Goal: Task Accomplishment & Management: Manage account settings

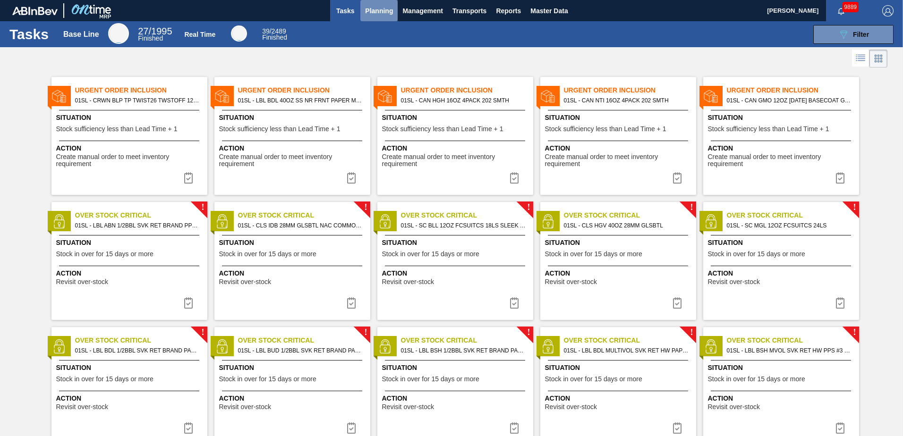
click at [374, 12] on span "Planning" at bounding box center [379, 10] width 28 height 11
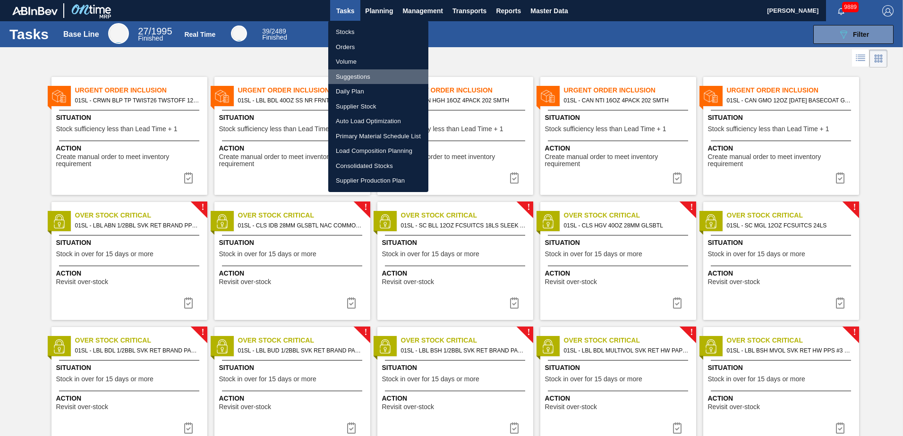
click at [352, 76] on li "Suggestions" at bounding box center [378, 76] width 100 height 15
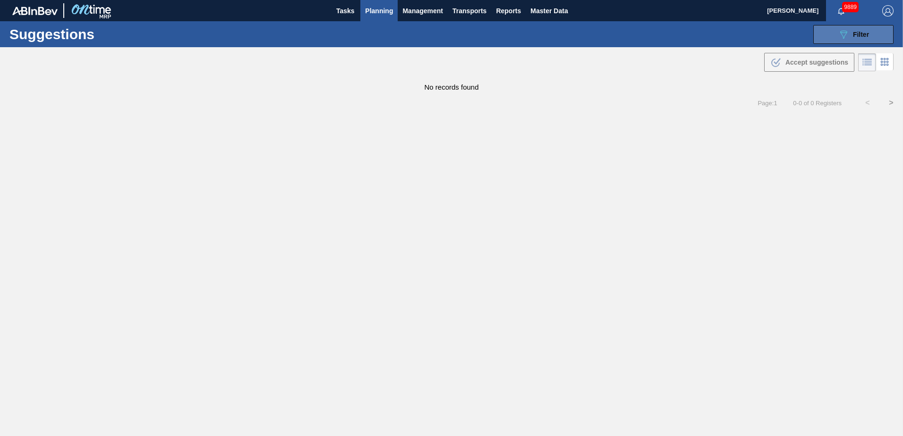
click at [862, 27] on button "089F7B8B-B2A5-4AFE-B5C0-19BA573D28AC Filter" at bounding box center [853, 34] width 80 height 19
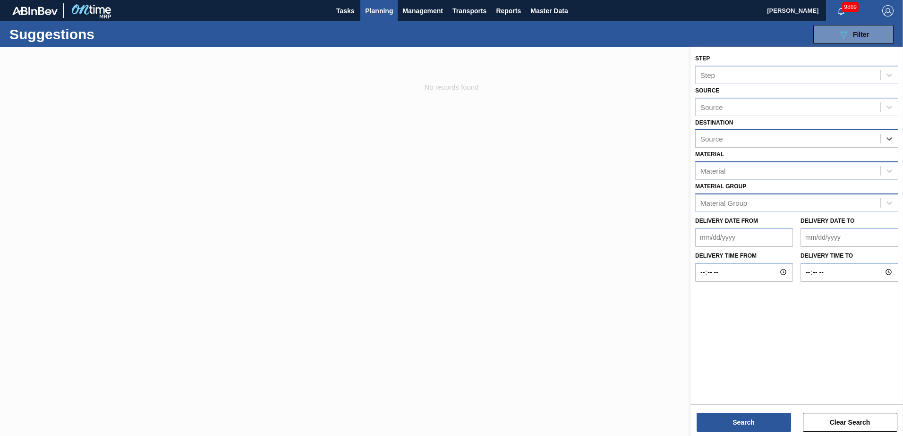
click at [834, 205] on div "Material Group" at bounding box center [787, 203] width 185 height 14
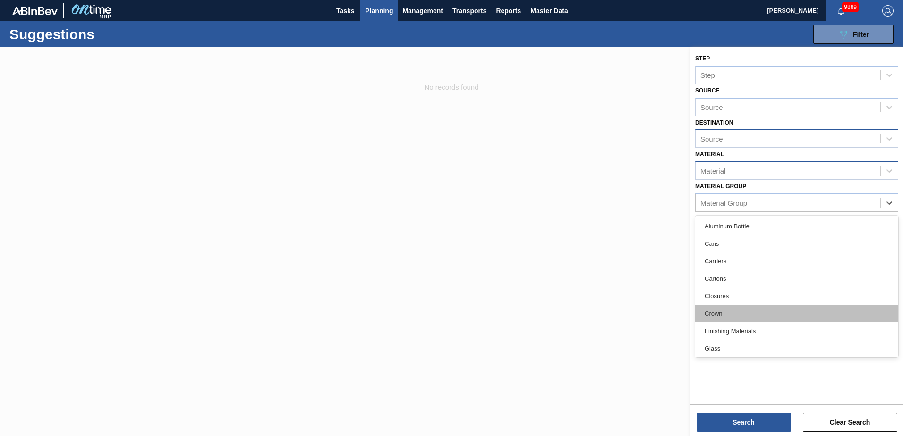
click at [724, 311] on div "Crown" at bounding box center [796, 313] width 203 height 17
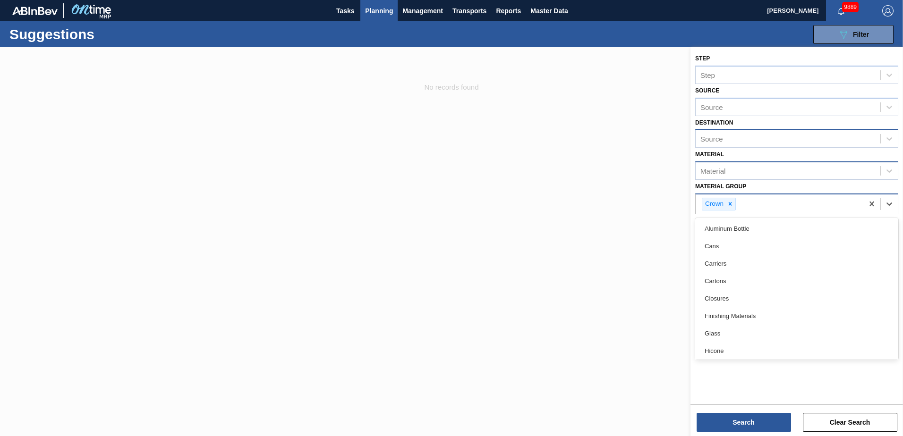
click at [803, 203] on div "Crown" at bounding box center [779, 203] width 168 height 19
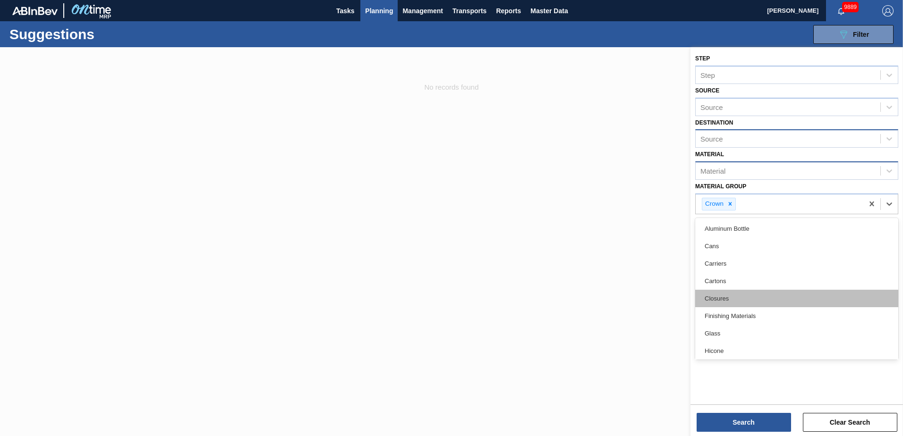
click at [729, 302] on div "Closures" at bounding box center [796, 298] width 203 height 17
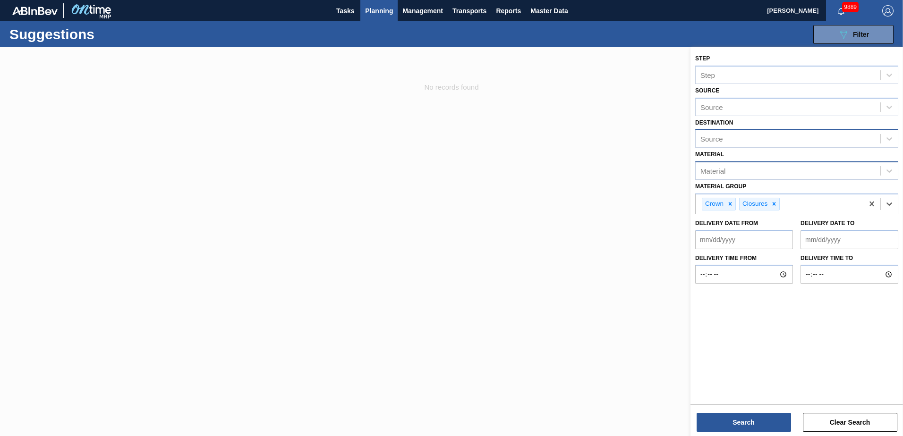
click at [765, 303] on div "Step Step Source Source Destination Source Material Material Material Group opt…" at bounding box center [796, 224] width 212 height 355
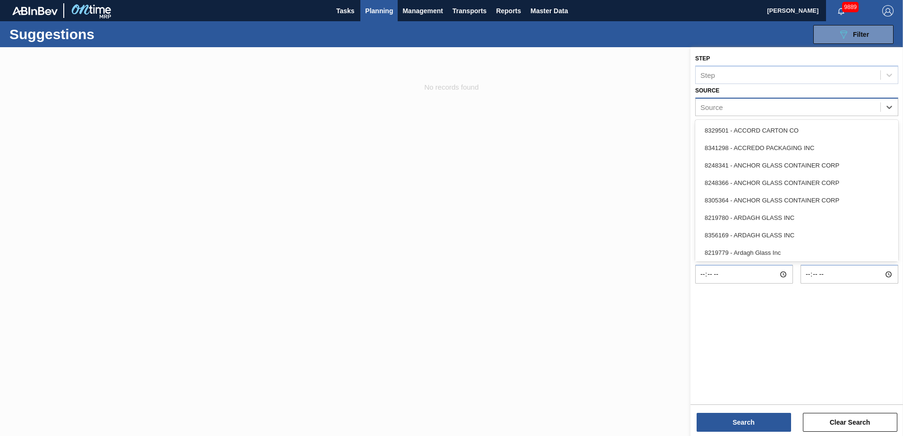
click at [781, 105] on div "Source" at bounding box center [787, 107] width 185 height 14
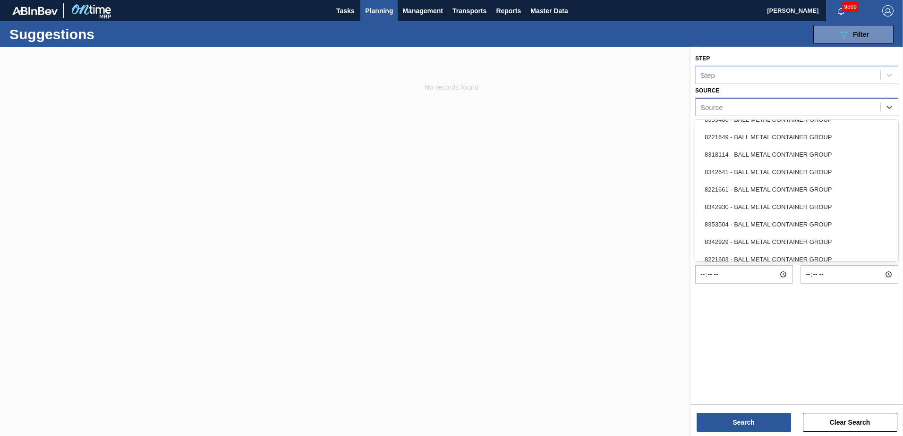
click at [795, 108] on div "Source" at bounding box center [787, 107] width 185 height 14
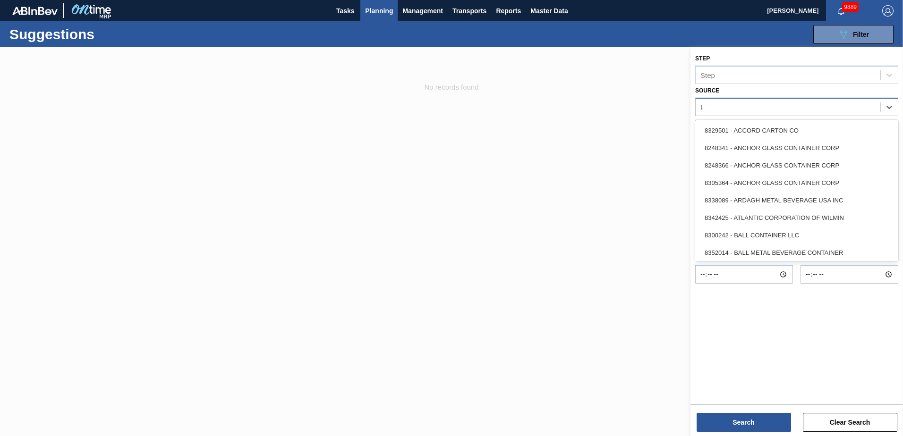
type input "tap"
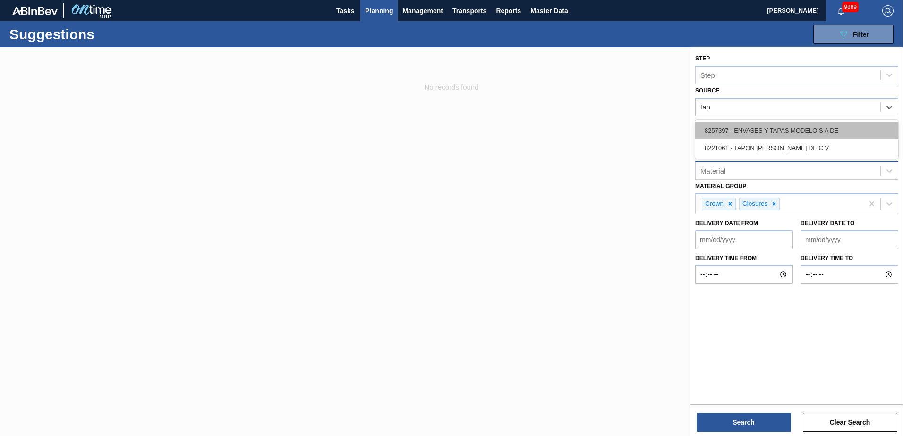
click at [814, 128] on div "8257397 - ENVASES Y TAPAS MODELO S A DE" at bounding box center [796, 130] width 203 height 17
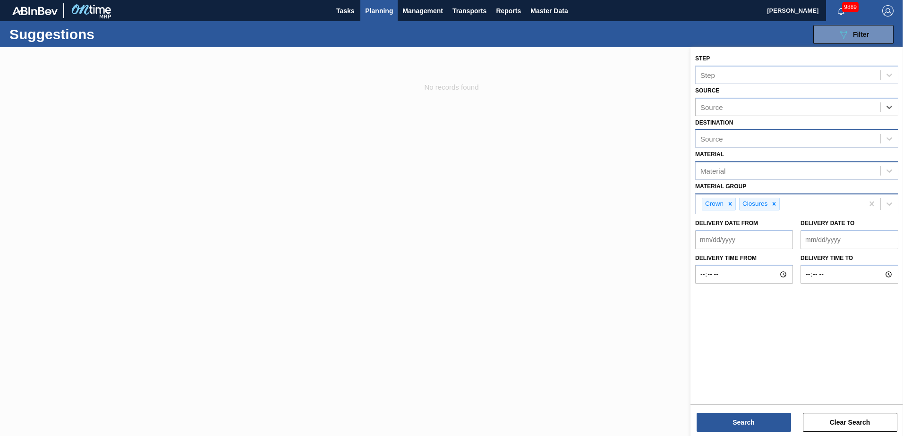
drag, startPoint x: 776, startPoint y: 205, endPoint x: 761, endPoint y: 205, distance: 14.6
click at [774, 205] on icon at bounding box center [773, 204] width 7 height 7
click at [734, 204] on div at bounding box center [730, 204] width 10 height 12
click at [785, 97] on div "Source Source" at bounding box center [796, 100] width 203 height 32
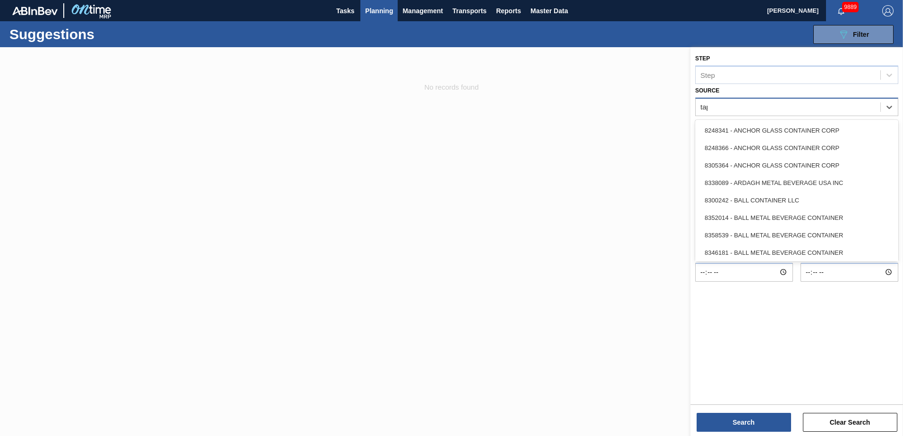
type input "tapa"
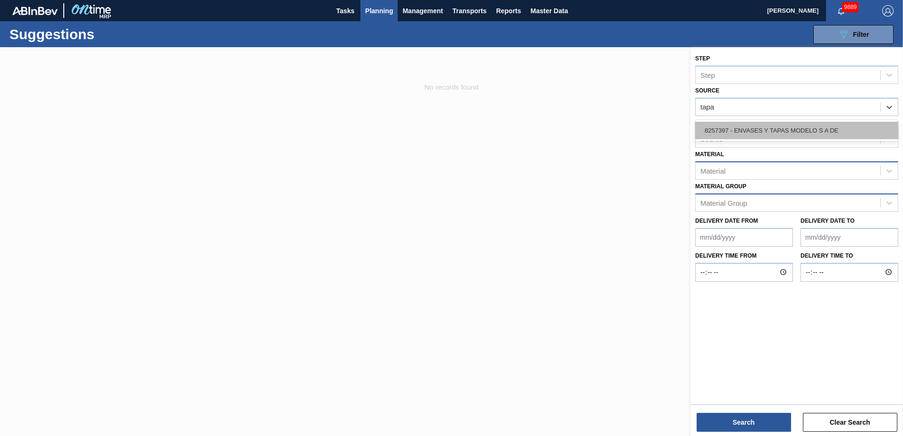
click at [786, 125] on div "8257397 - ENVASES Y TAPAS MODELO S A DE" at bounding box center [796, 130] width 203 height 17
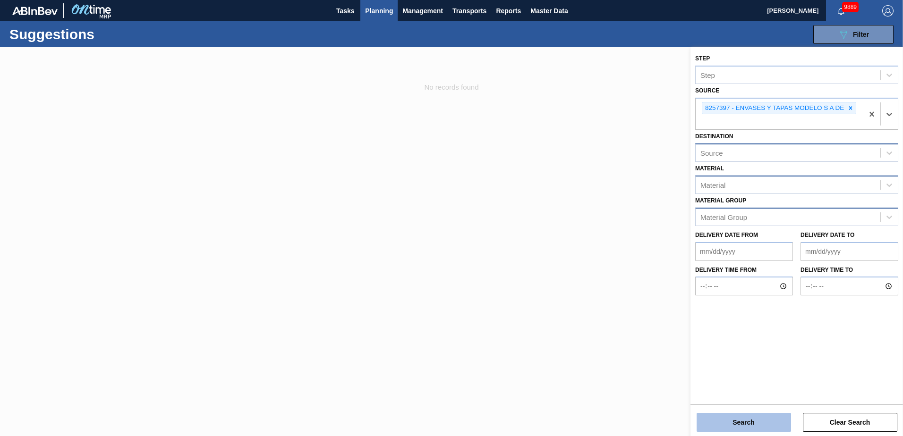
click at [783, 420] on button "Search" at bounding box center [743, 422] width 94 height 19
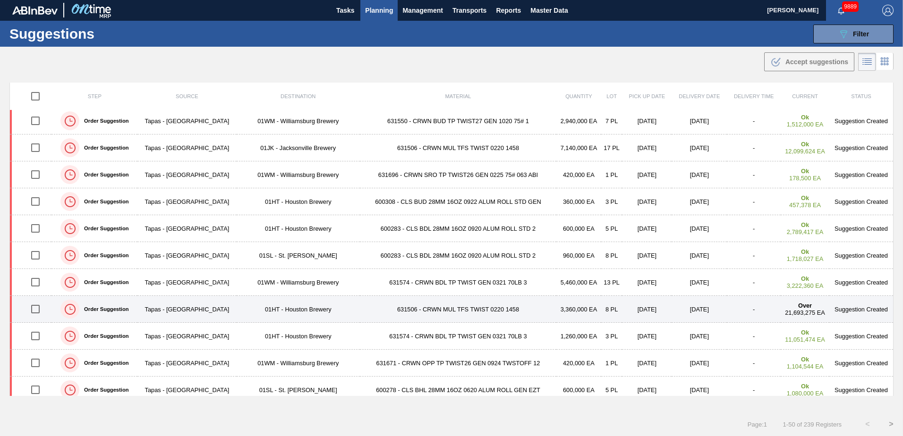
scroll to position [1060, 0]
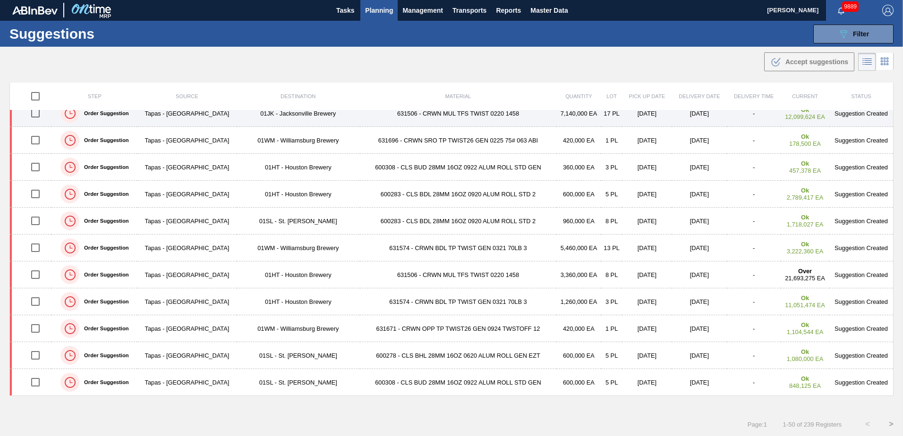
click at [517, 114] on td "631506 - CRWN MUL TFS TWIST 0220 1458" at bounding box center [458, 113] width 196 height 27
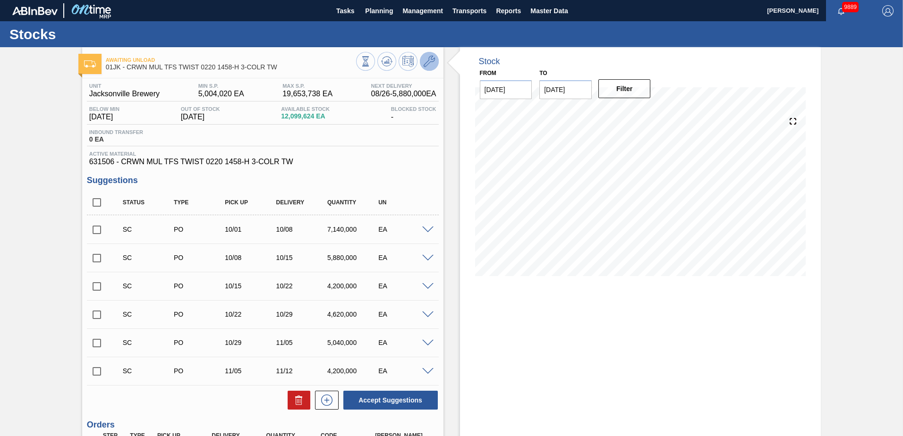
click at [431, 62] on icon at bounding box center [428, 61] width 11 height 11
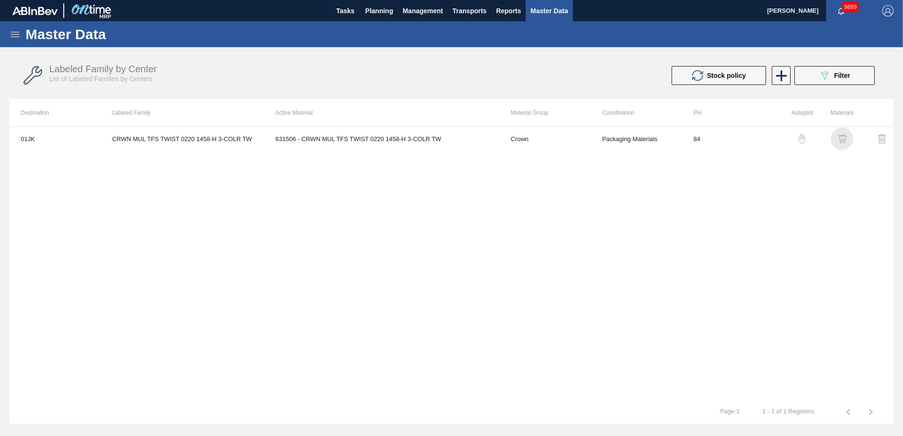
click at [842, 139] on img "button" at bounding box center [841, 138] width 9 height 9
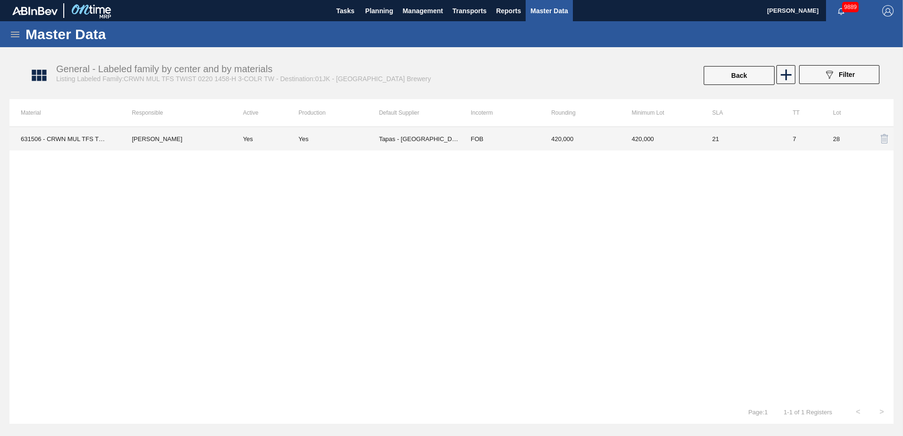
click at [596, 137] on td "420,000" at bounding box center [580, 139] width 80 height 24
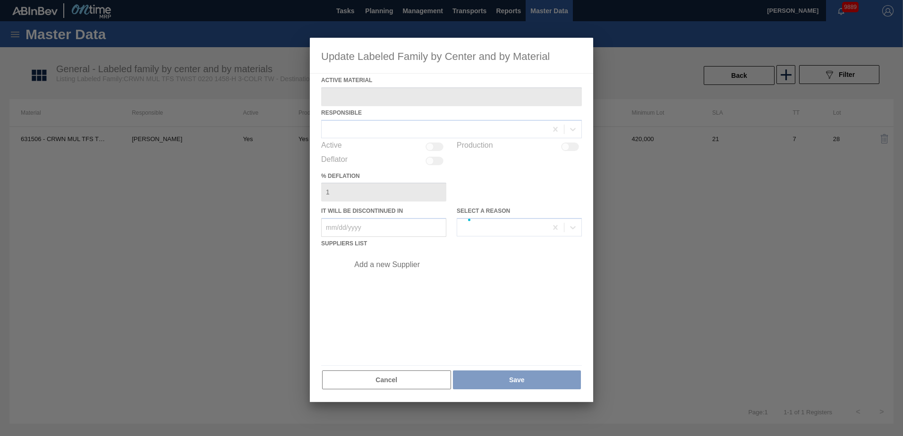
type Material "631506 - CRWN MUL TFS TWIST 0220 1458-H 3-COLR TW"
checkbox input "true"
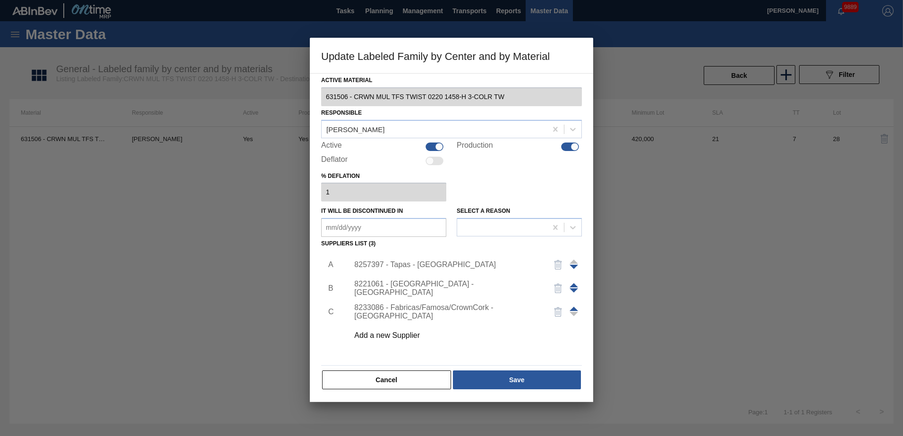
click at [439, 264] on div "8257397 - Tapas - Zacatecas" at bounding box center [446, 265] width 185 height 8
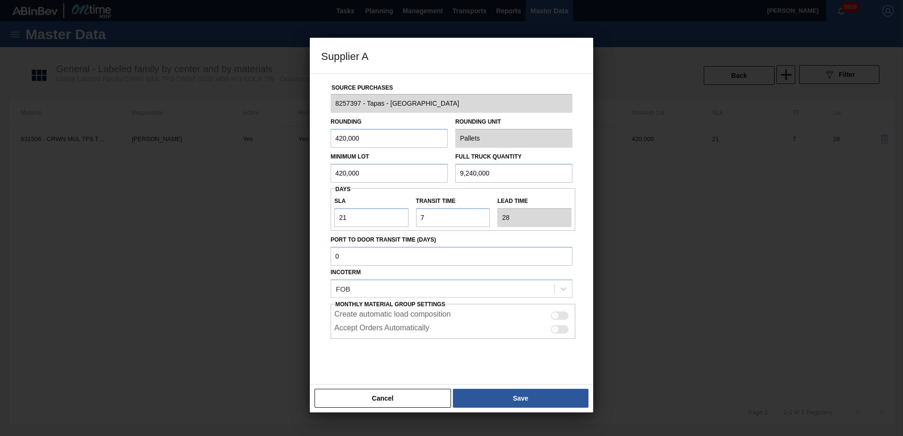
click at [403, 387] on div "Cancel Save" at bounding box center [451, 398] width 283 height 28
click at [400, 397] on button "Cancel" at bounding box center [382, 398] width 136 height 19
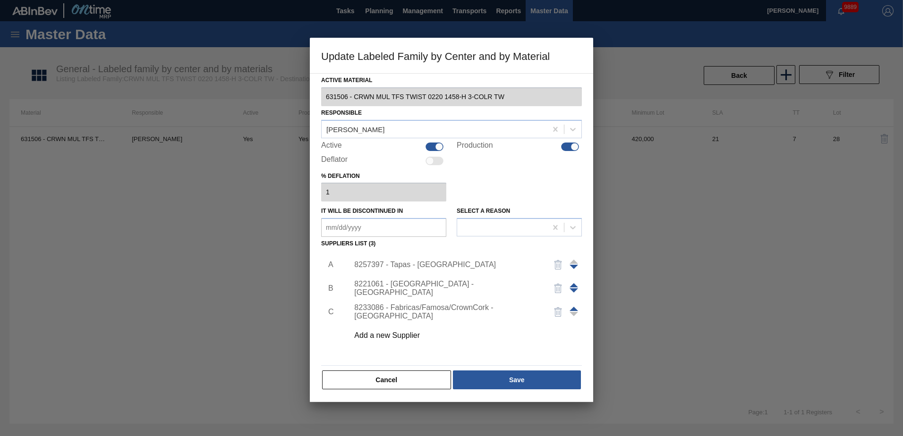
click at [429, 290] on div "8221061 - Tapon - Mexico City" at bounding box center [446, 288] width 185 height 17
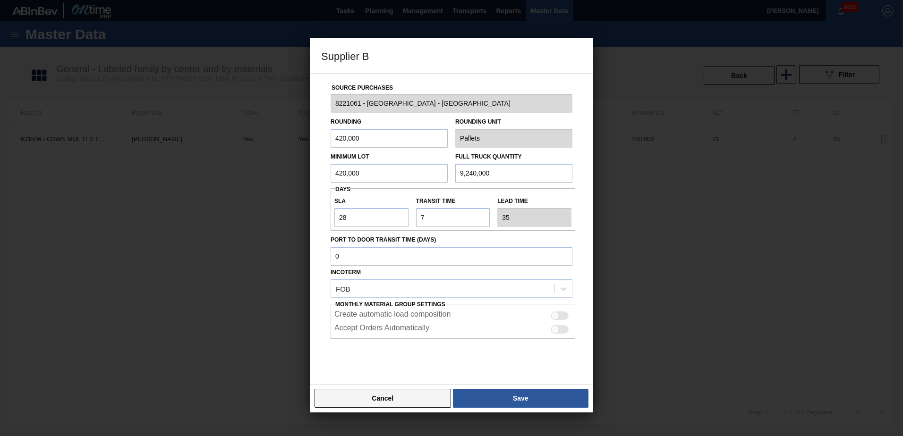
click at [400, 390] on button "Cancel" at bounding box center [382, 398] width 136 height 19
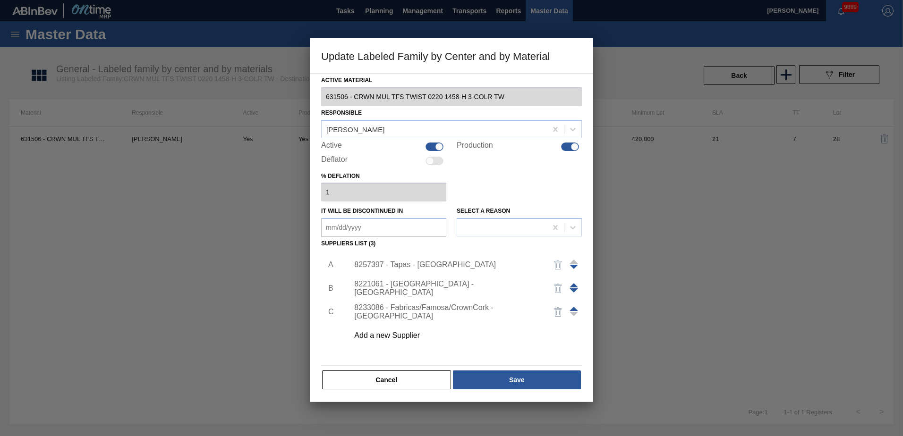
click at [404, 313] on div "8233086 - Fabricas/Famosa/CrownCork - Monterrey" at bounding box center [446, 312] width 185 height 17
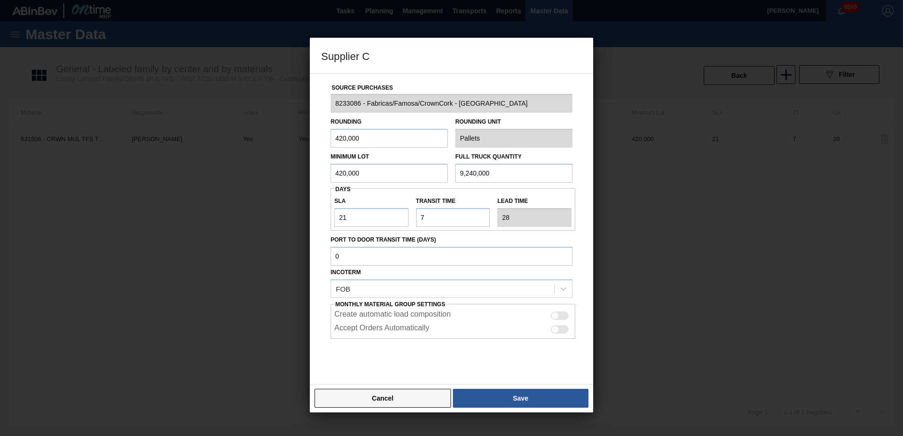
click at [411, 398] on button "Cancel" at bounding box center [382, 398] width 136 height 19
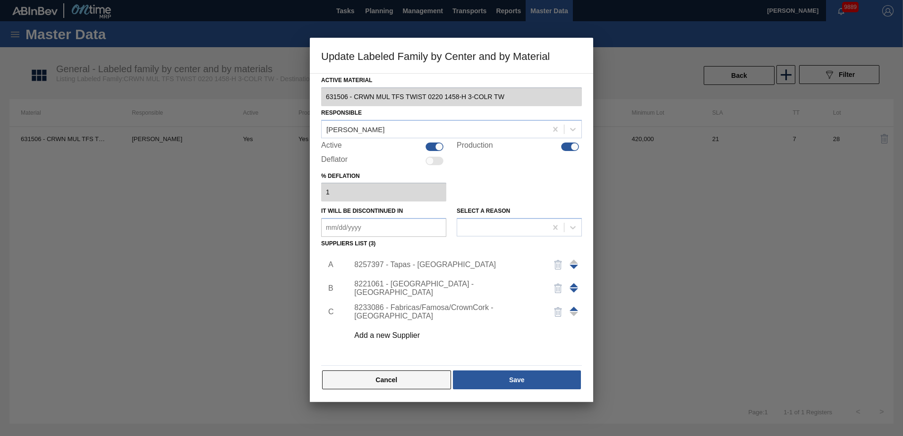
click at [416, 382] on button "Cancel" at bounding box center [386, 380] width 129 height 19
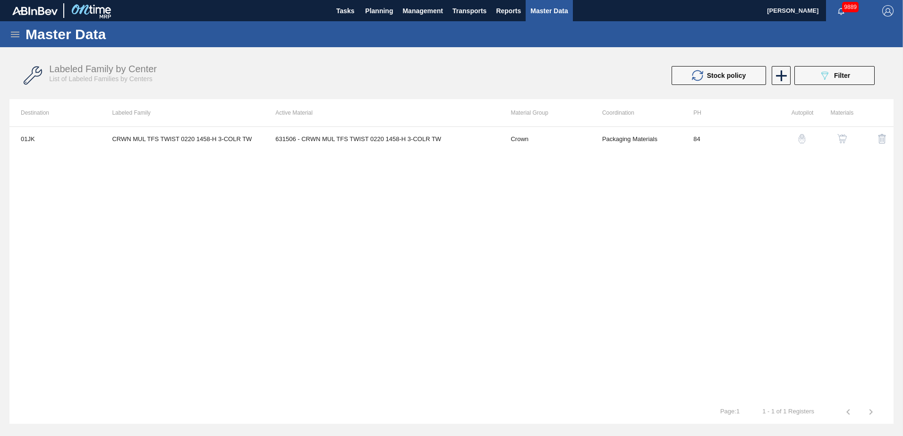
click at [868, 66] on div "Labeled Family by Center List of Labeled Families by Centers Stock policy 089F7…" at bounding box center [451, 75] width 884 height 35
click at [863, 75] on button "089F7B8B-B2A5-4AFE-B5C0-19BA573D28AC Filter" at bounding box center [834, 75] width 80 height 19
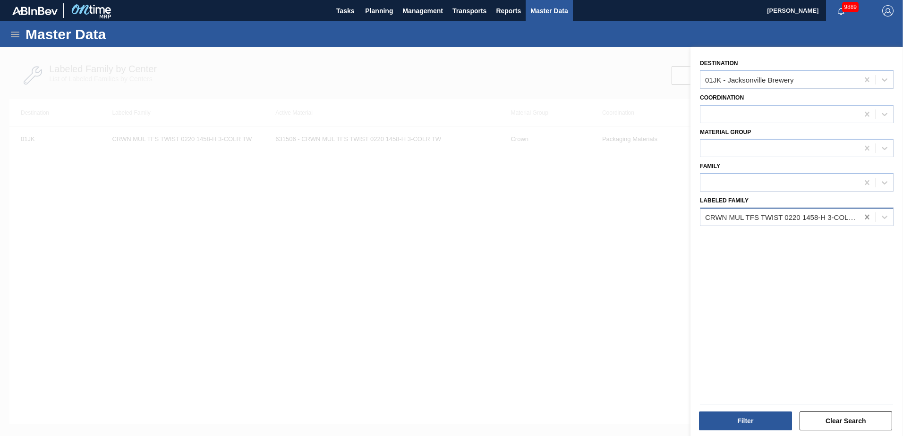
click at [869, 215] on icon at bounding box center [866, 216] width 9 height 9
click at [845, 216] on div at bounding box center [779, 217] width 158 height 14
click at [868, 80] on icon at bounding box center [866, 79] width 9 height 9
click at [801, 215] on div at bounding box center [779, 217] width 158 height 14
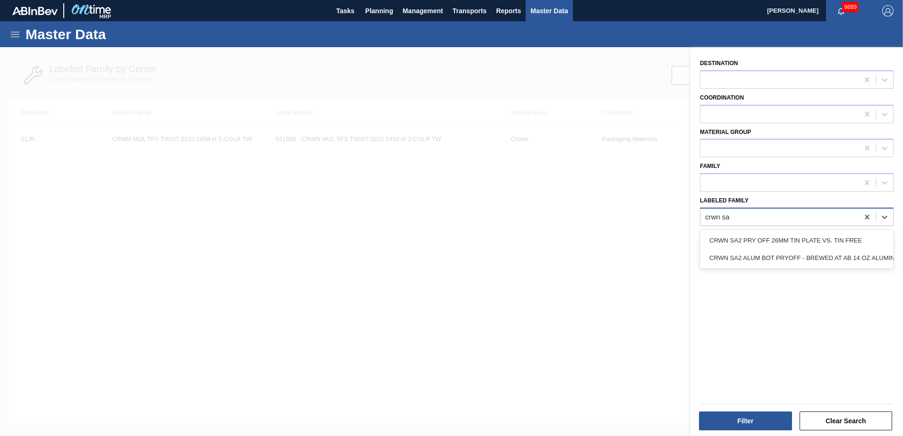
type Family "crwn sa2"
click at [812, 242] on div "CRWN SA2 PRY OFF 26MM TIN PLATE VS. TIN FREE" at bounding box center [797, 240] width 194 height 17
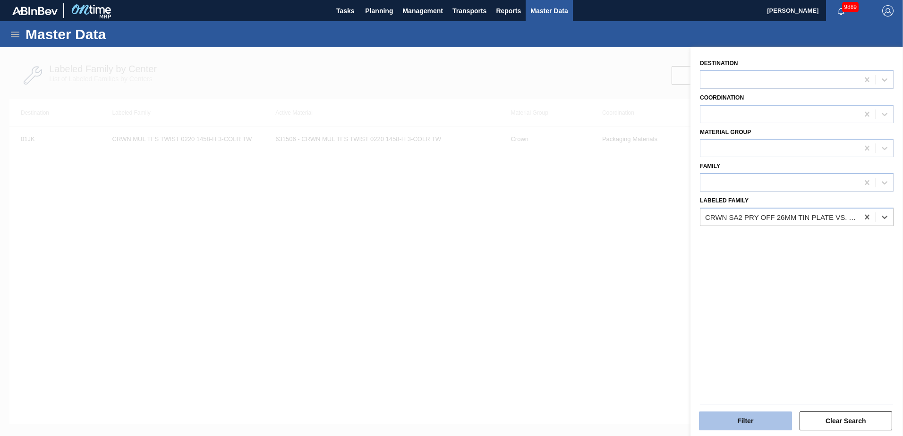
click at [750, 418] on button "Filter" at bounding box center [745, 421] width 93 height 19
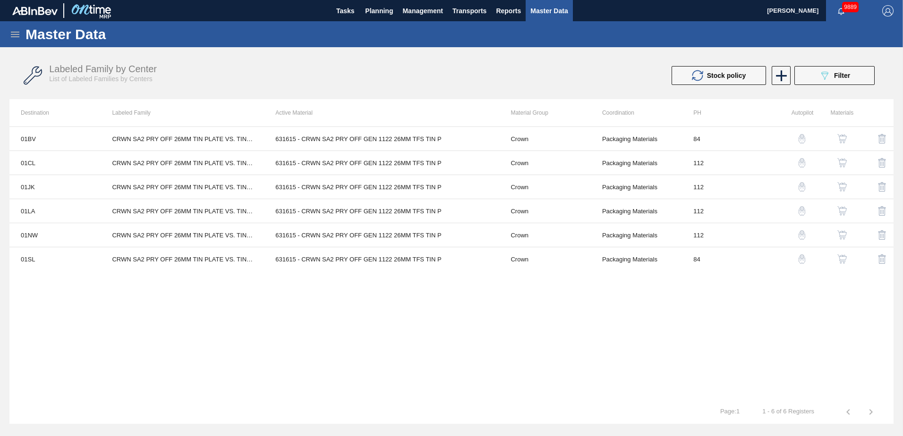
click at [849, 137] on button "button" at bounding box center [841, 138] width 23 height 23
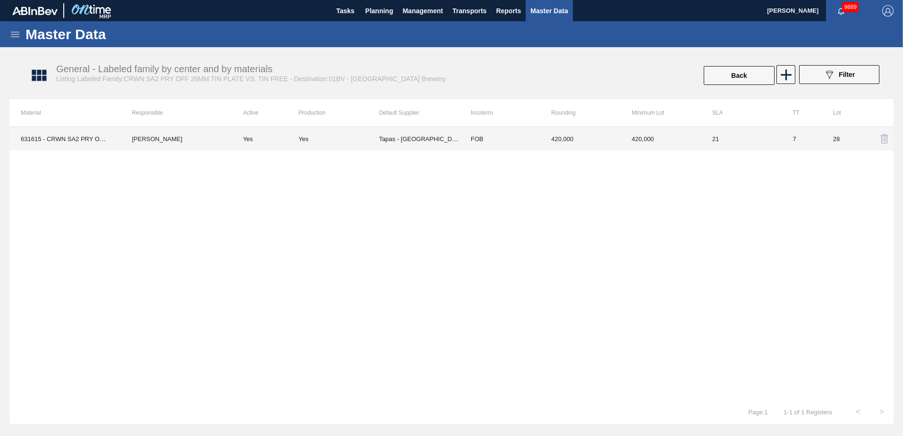
click at [690, 142] on td "420,000" at bounding box center [660, 139] width 80 height 24
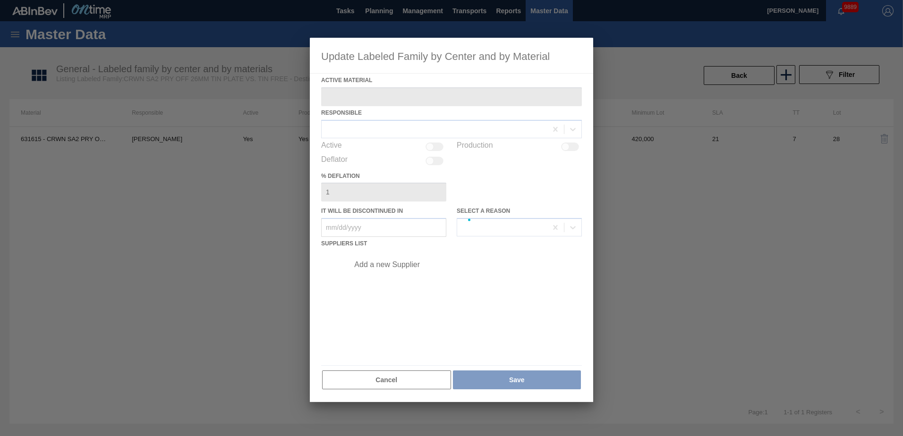
type Material "631615 - CRWN SA2 PRY OFF GEN 1122 26MM TFS TIN P"
checkbox input "true"
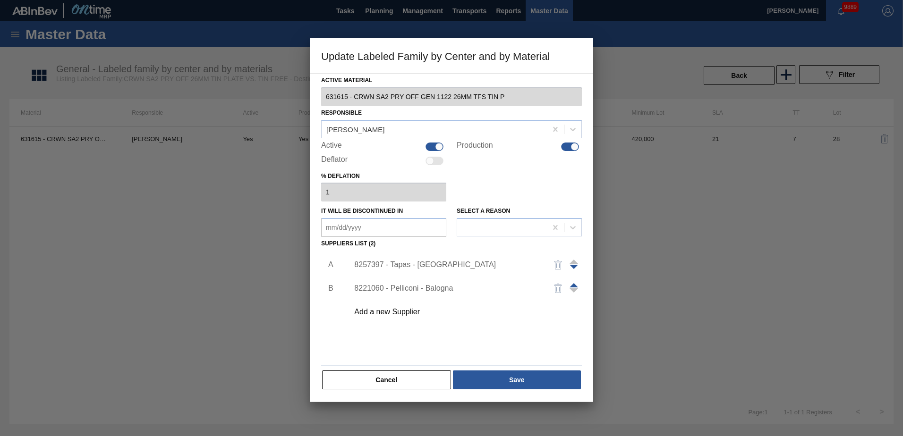
click at [445, 261] on div "8257397 - Tapas - Zacatecas" at bounding box center [446, 265] width 185 height 8
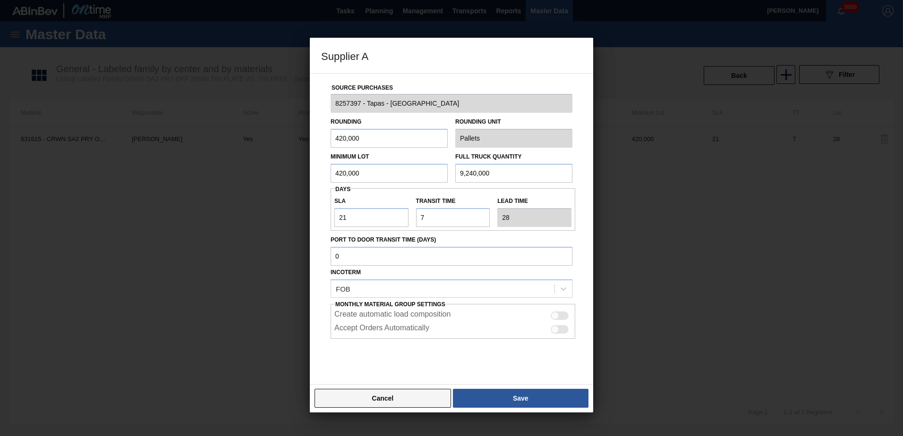
click at [390, 391] on button "Cancel" at bounding box center [382, 398] width 136 height 19
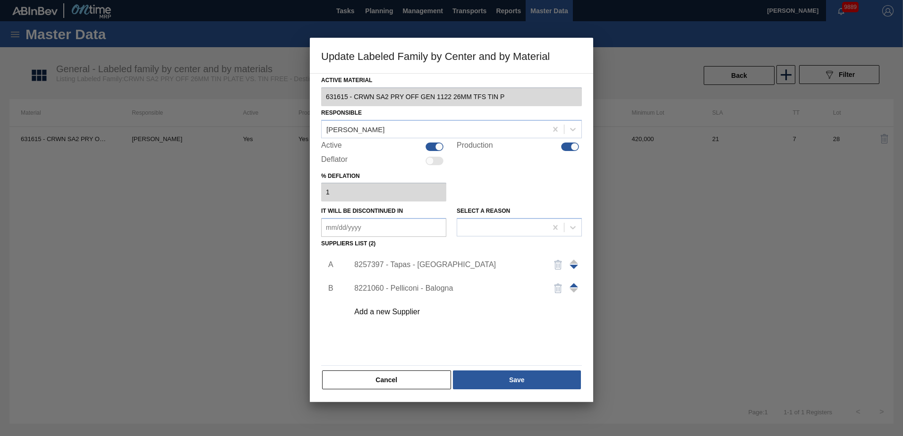
click at [421, 291] on div "8221060 - Pelliconi - Balogna" at bounding box center [446, 288] width 185 height 8
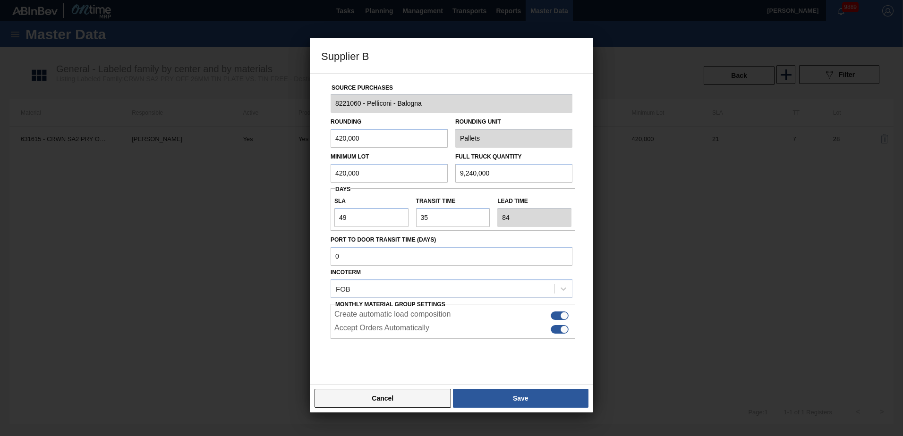
click at [422, 398] on button "Cancel" at bounding box center [382, 398] width 136 height 19
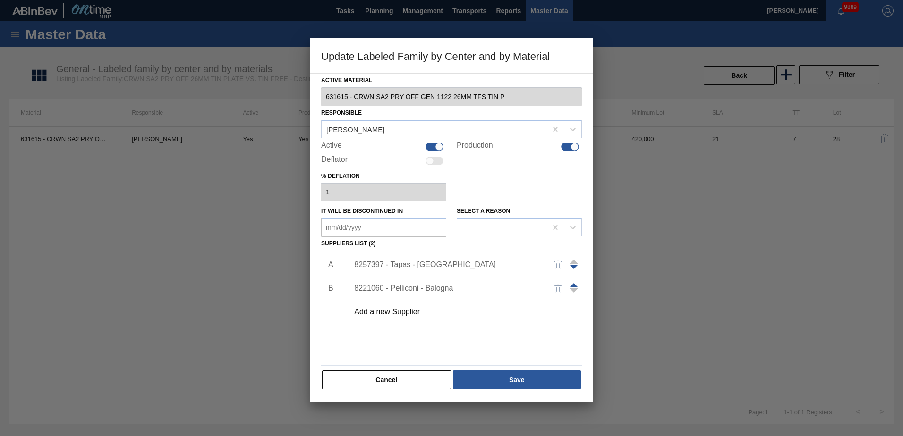
click at [422, 397] on div "Active Material 631615 - CRWN SA2 PRY OFF GEN 1122 26MM TFS TIN P Responsible K…" at bounding box center [451, 237] width 283 height 329
click at [408, 379] on button "Cancel" at bounding box center [386, 380] width 129 height 19
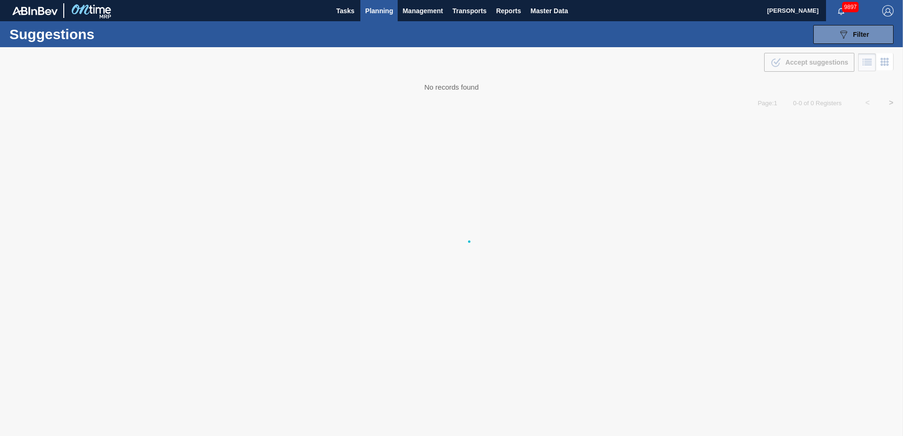
click at [868, 44] on div "Suggestions 089F7B8B-B2A5-4AFE-B5C0-19BA573D28AC Filter Step Step Source 825739…" at bounding box center [451, 34] width 903 height 26
click at [867, 35] on span "Filter" at bounding box center [861, 35] width 16 height 8
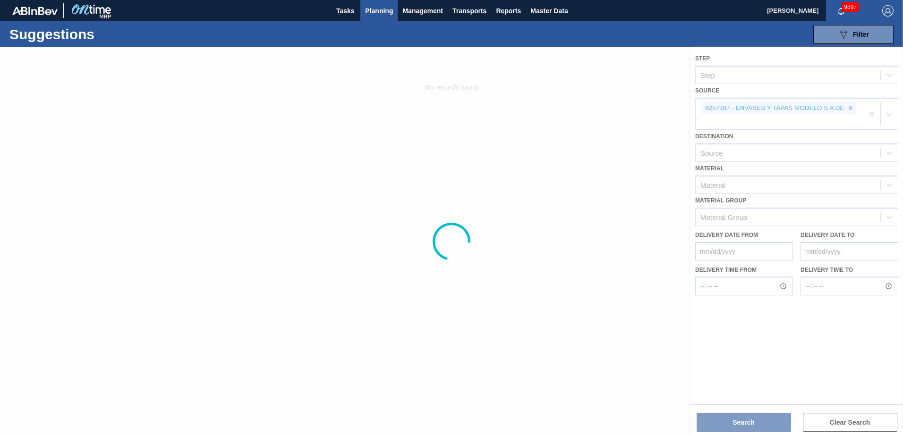
click at [813, 141] on div at bounding box center [451, 241] width 903 height 389
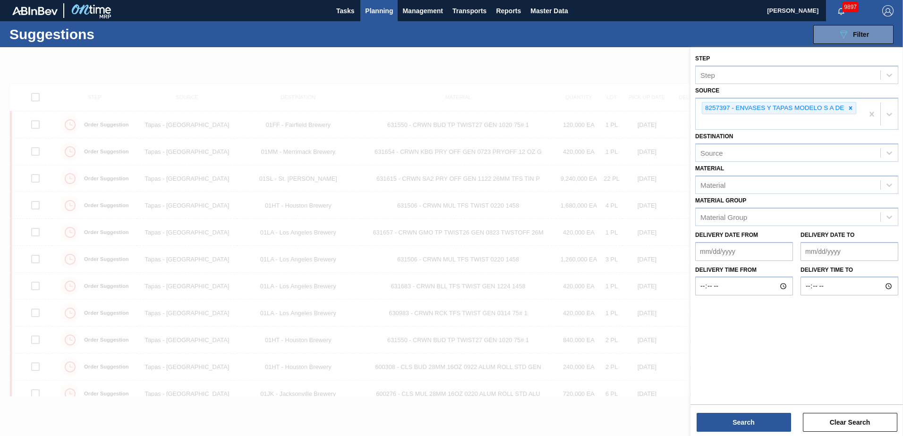
click at [579, 69] on div at bounding box center [451, 265] width 903 height 436
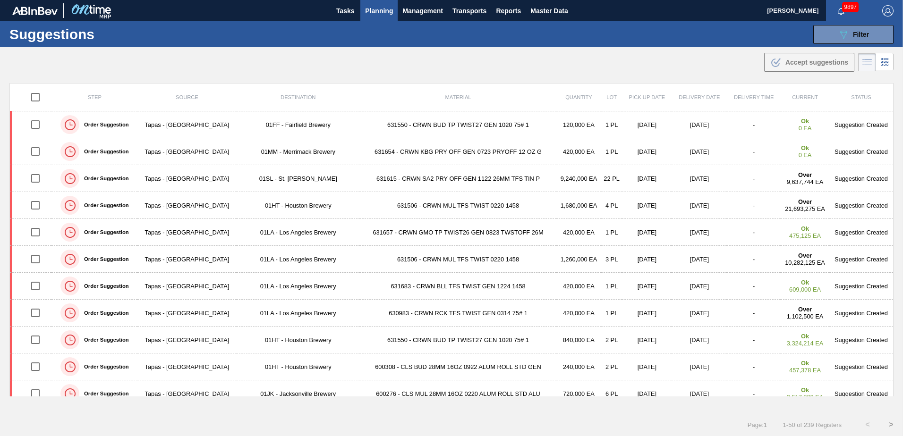
click at [582, 56] on div ".b{fill:var(--color-action-default)} Accept suggestions" at bounding box center [451, 60] width 903 height 26
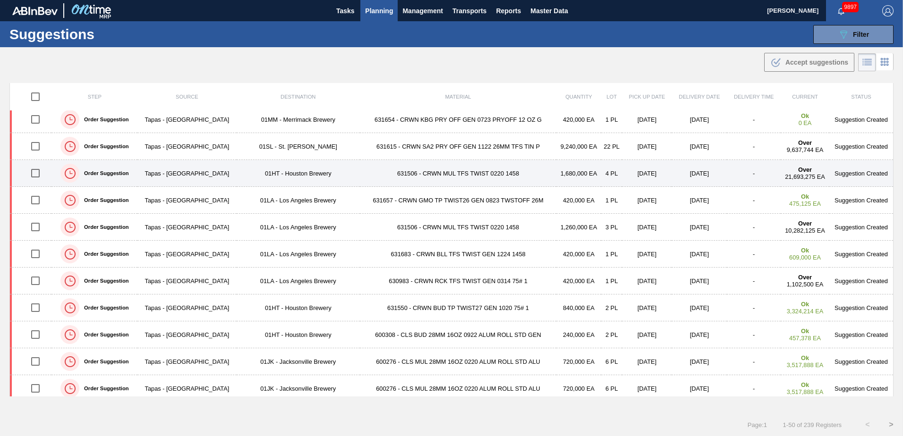
scroll to position [47, 0]
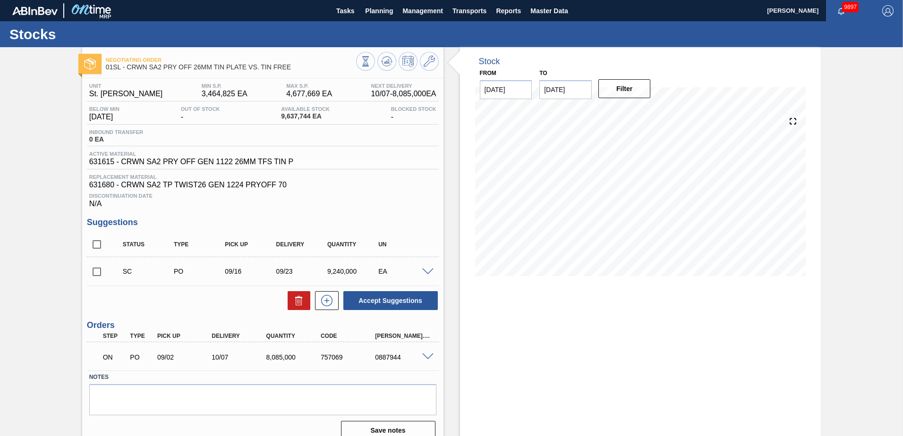
click at [108, 163] on span "631615 - CRWN SA2 PRY OFF GEN 1122 26MM TFS TIN P" at bounding box center [191, 162] width 204 height 8
copy span "631615"
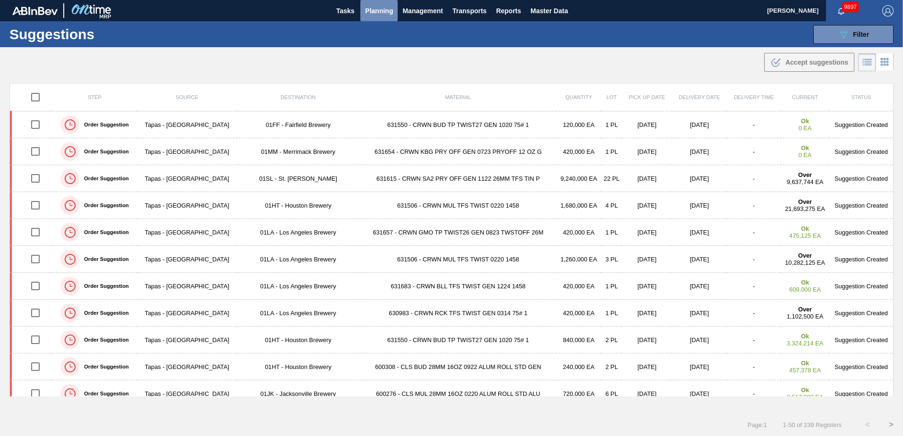
click at [366, 8] on span "Planning" at bounding box center [379, 10] width 28 height 11
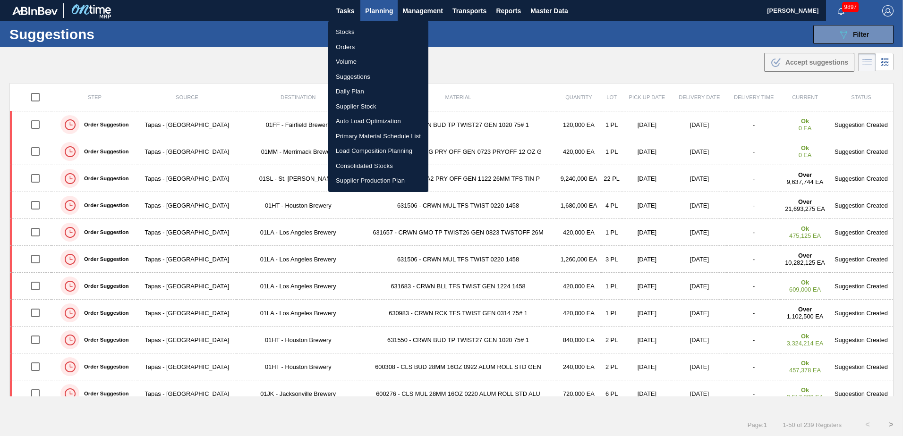
click at [348, 35] on li "Stocks" at bounding box center [378, 32] width 100 height 15
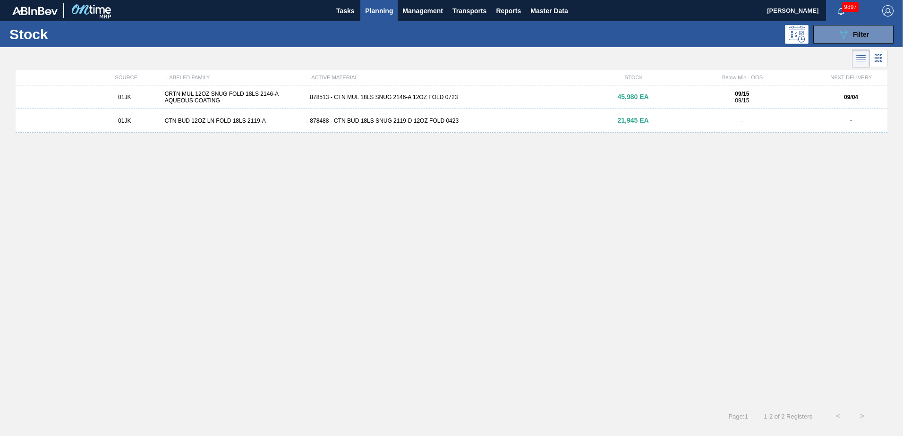
click at [378, 8] on span "Planning" at bounding box center [379, 10] width 28 height 11
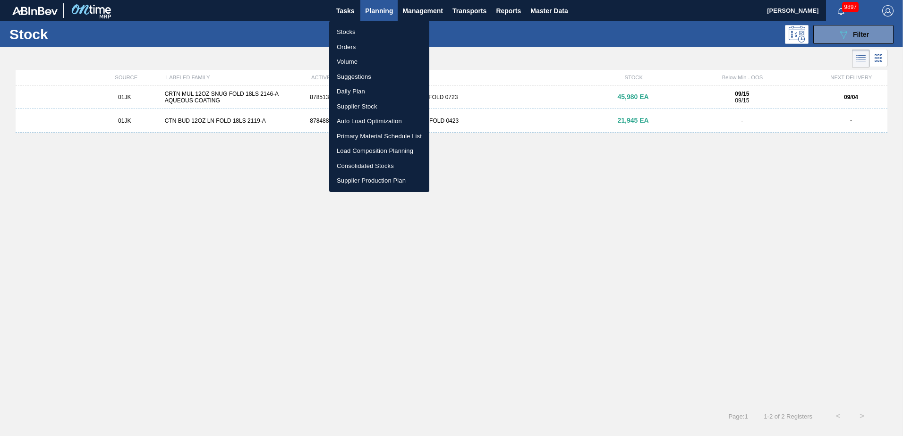
click at [866, 37] on div at bounding box center [451, 218] width 903 height 436
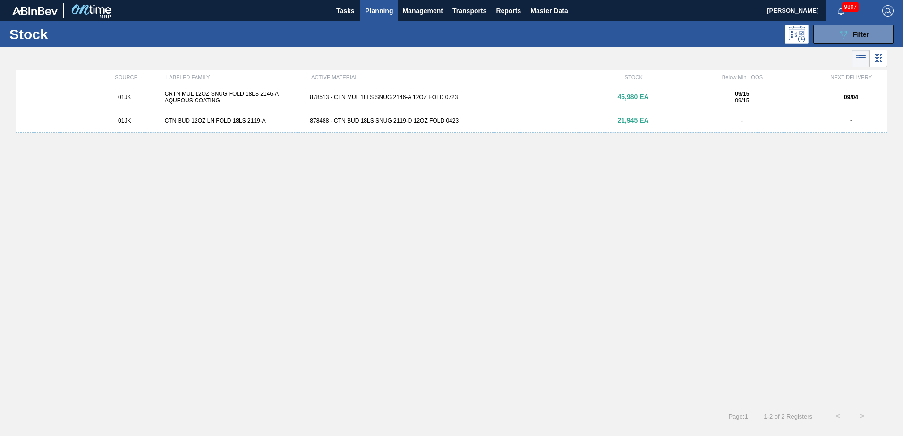
click at [854, 40] on button "089F7B8B-B2A5-4AFE-B5C0-19BA573D28AC Filter" at bounding box center [853, 34] width 80 height 19
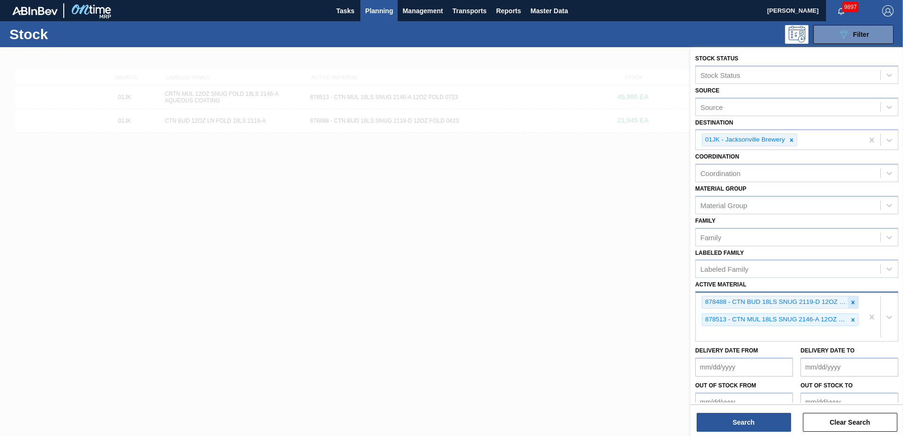
click at [850, 303] on icon at bounding box center [852, 302] width 7 height 7
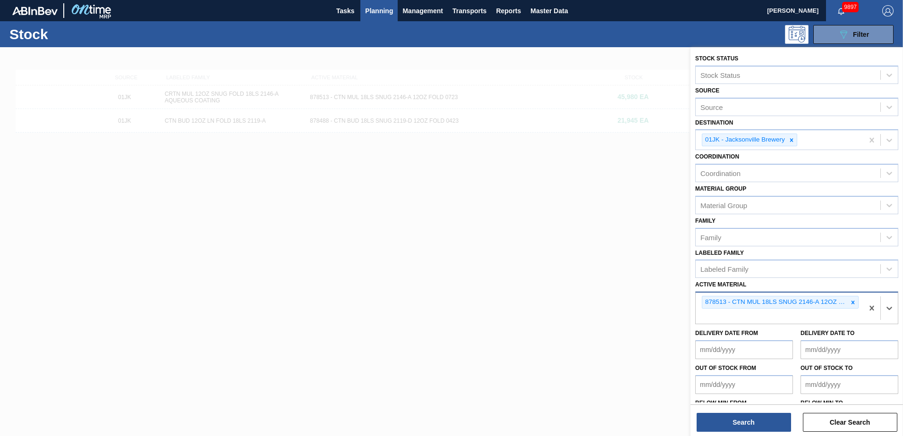
click at [851, 303] on icon at bounding box center [852, 302] width 3 height 3
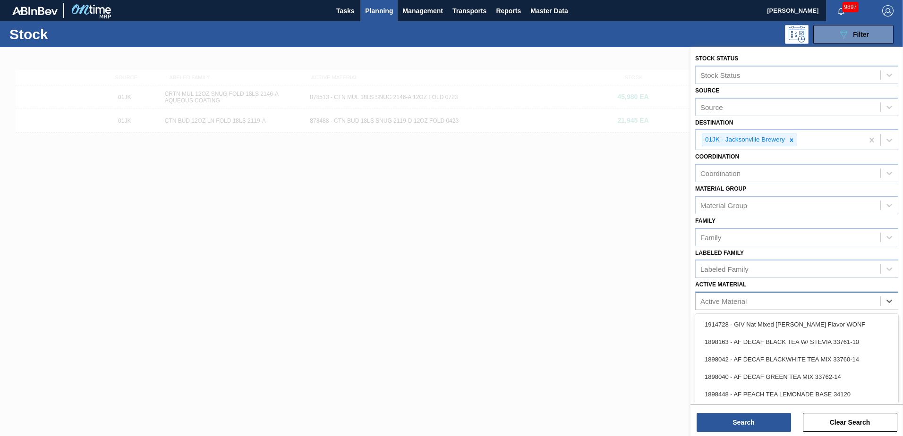
drag, startPoint x: 734, startPoint y: 301, endPoint x: 707, endPoint y: 303, distance: 27.0
click at [707, 303] on div "Active Material" at bounding box center [723, 301] width 46 height 8
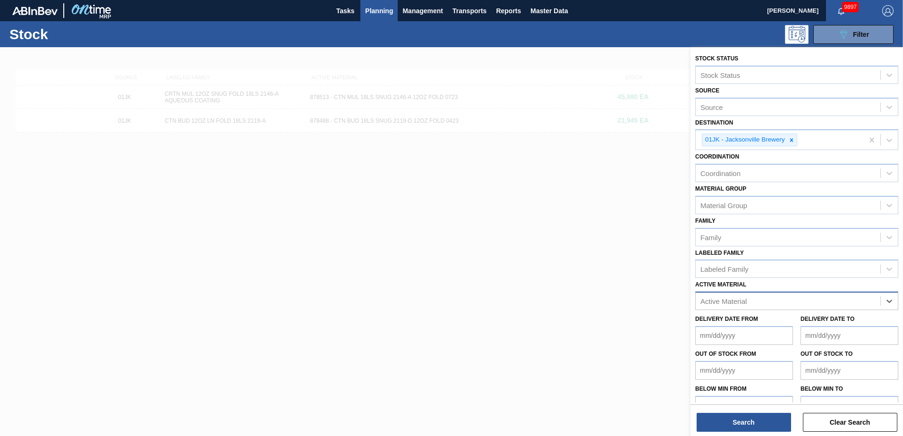
paste Material "631615"
type Material "631615"
click at [749, 327] on div "631615 - CRWN SA2 PRY OFF GEN 1122 26MM TFS TIN P" at bounding box center [796, 324] width 203 height 17
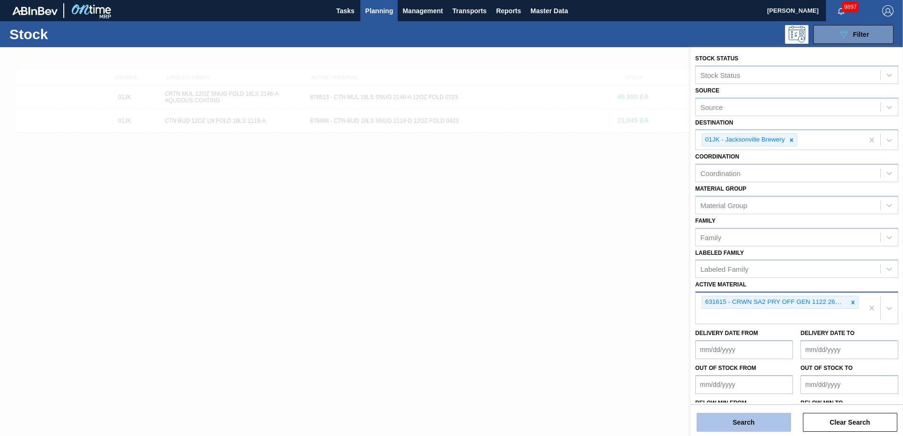
click at [741, 424] on button "Search" at bounding box center [743, 422] width 94 height 19
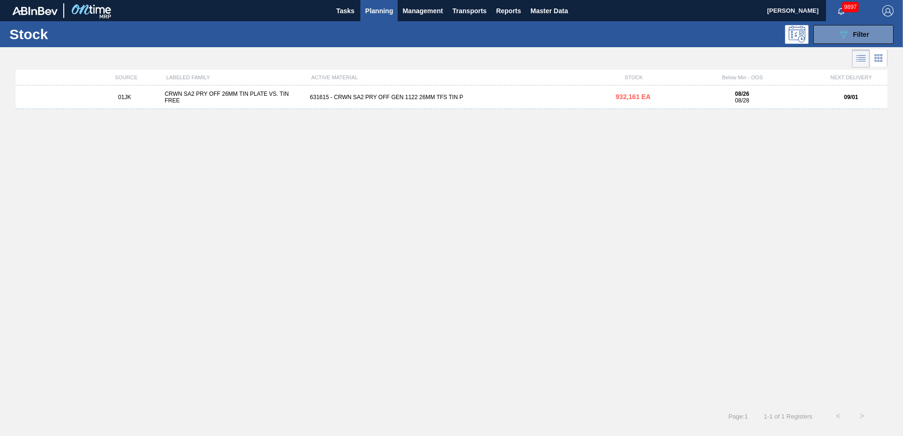
click at [383, 104] on div "01JK CRWN SA2 PRY OFF 26MM TIN PLATE VS. TIN FREE 631615 - CRWN SA2 PRY OFF GEN…" at bounding box center [451, 97] width 871 height 24
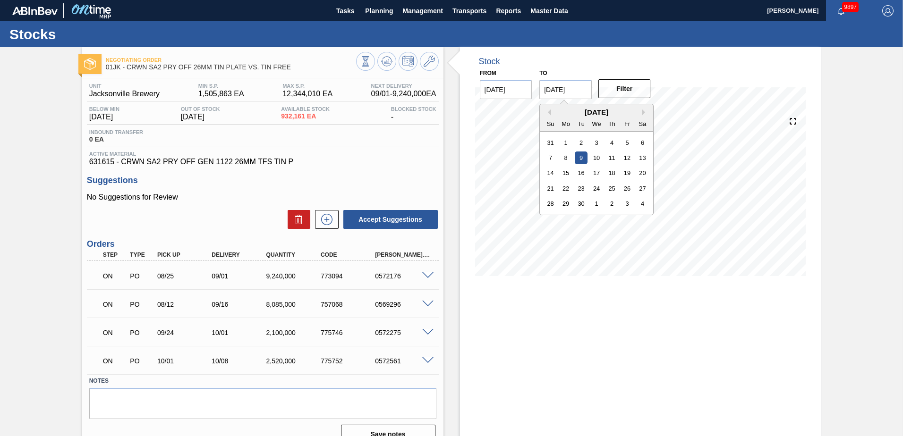
click at [554, 91] on input "[DATE]" at bounding box center [565, 89] width 52 height 19
drag, startPoint x: 552, startPoint y: 91, endPoint x: 539, endPoint y: 91, distance: 13.2
click at [539, 91] on input "[DATE]" at bounding box center [565, 89] width 52 height 19
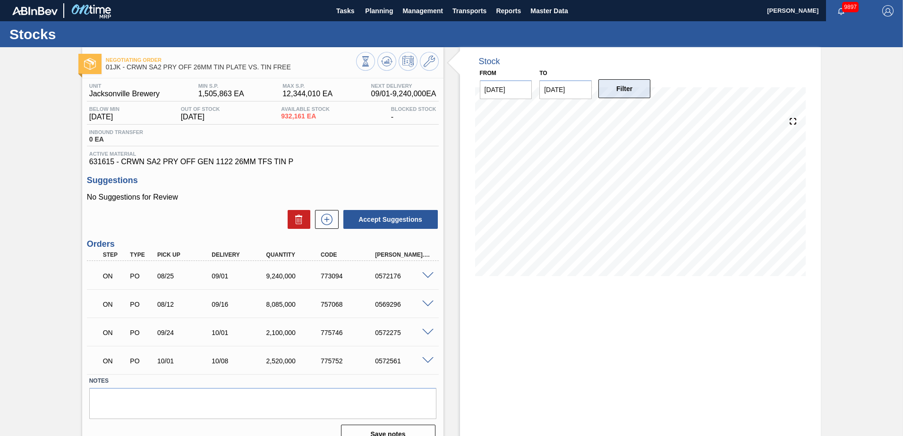
click at [615, 92] on button "Filter" at bounding box center [624, 88] width 52 height 19
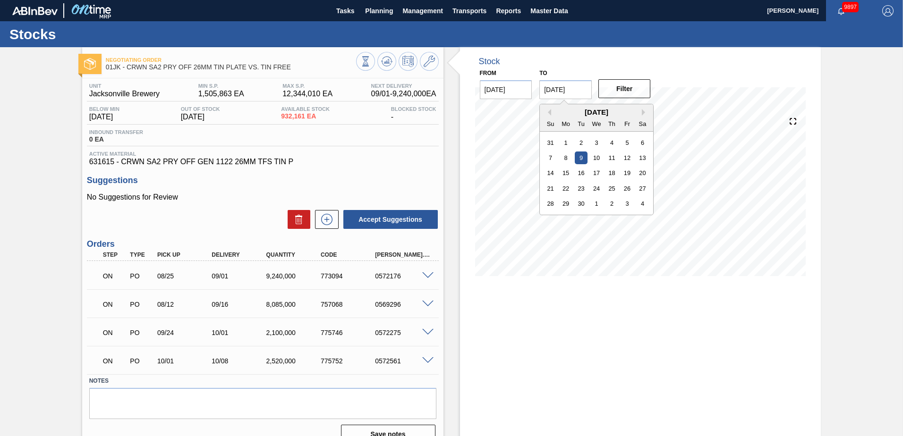
drag, startPoint x: 550, startPoint y: 85, endPoint x: 538, endPoint y: 85, distance: 11.4
click at [538, 85] on div "to [DATE] Previous Month Next Month [DATE] Su Mo Tu We Th Fr Sa 31 1 2 3 4 5 6 …" at bounding box center [565, 83] width 60 height 33
click at [641, 117] on div "Su Mo Tu We Th Fr Sa" at bounding box center [596, 123] width 113 height 15
click at [642, 112] on button "Next Month" at bounding box center [645, 112] width 7 height 7
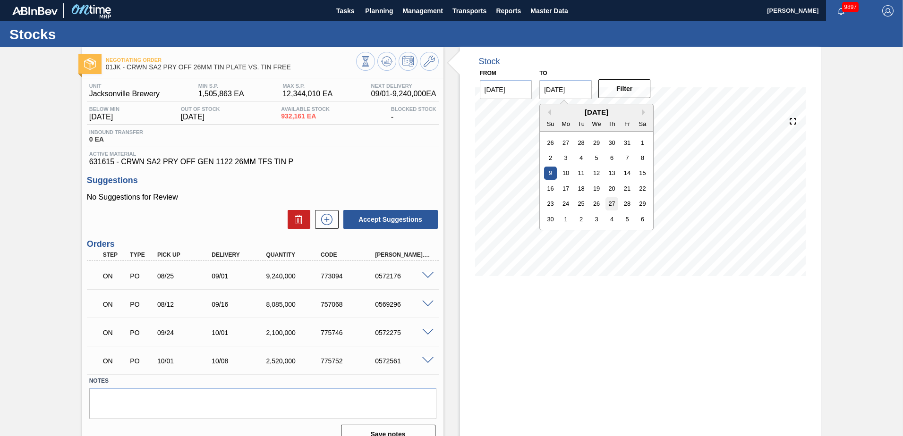
click at [614, 203] on div "27" at bounding box center [611, 203] width 13 height 13
type input "[DATE]"
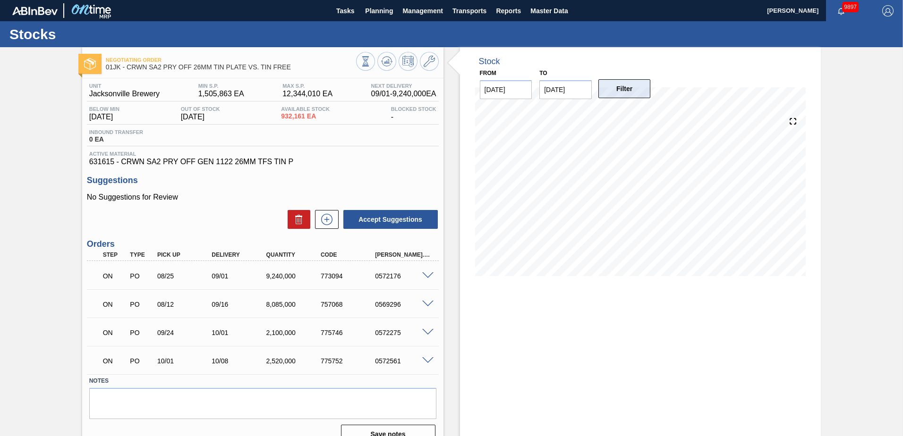
click at [612, 86] on button "Filter" at bounding box center [624, 88] width 52 height 19
click at [435, 65] on button at bounding box center [429, 61] width 19 height 19
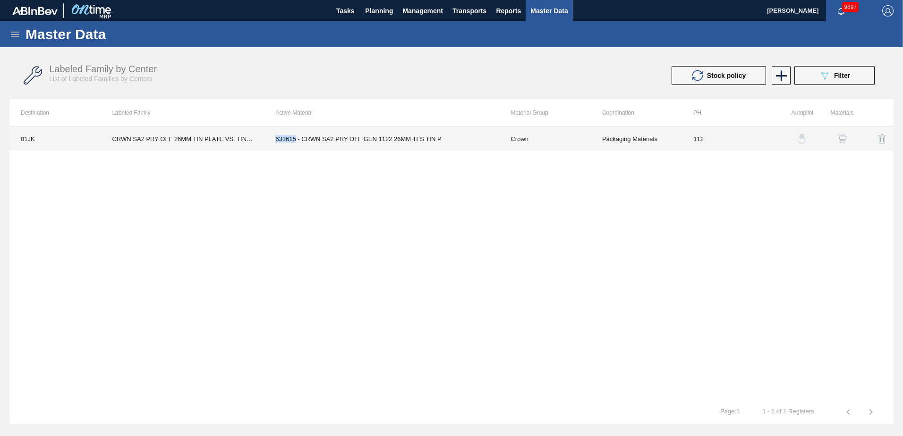
drag, startPoint x: 271, startPoint y: 138, endPoint x: 295, endPoint y: 150, distance: 26.4
click at [295, 150] on td "631615 - CRWN SA2 PRY OFF GEN 1122 26MM TFS TIN P" at bounding box center [381, 139] width 235 height 24
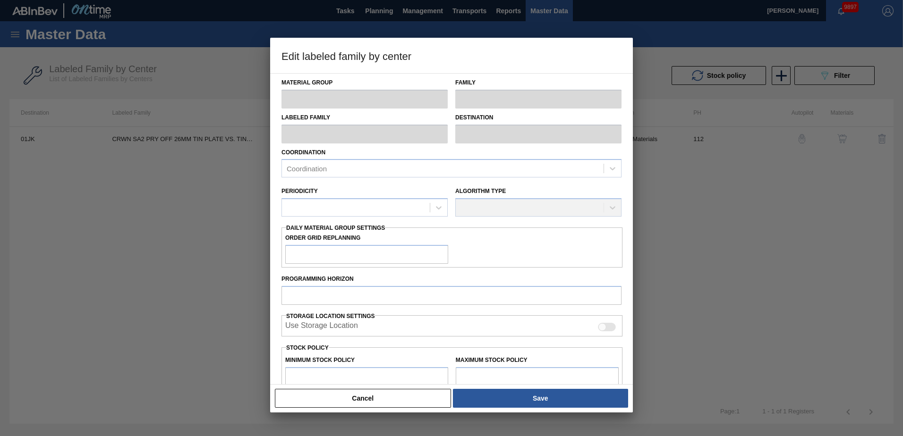
type input "Crown"
type input "Crowns"
type input "CRWN SA2 PRY OFF 26MM TIN PLATE VS. TIN FREE"
type input "01JK - Jacksonville Brewery"
type input "112"
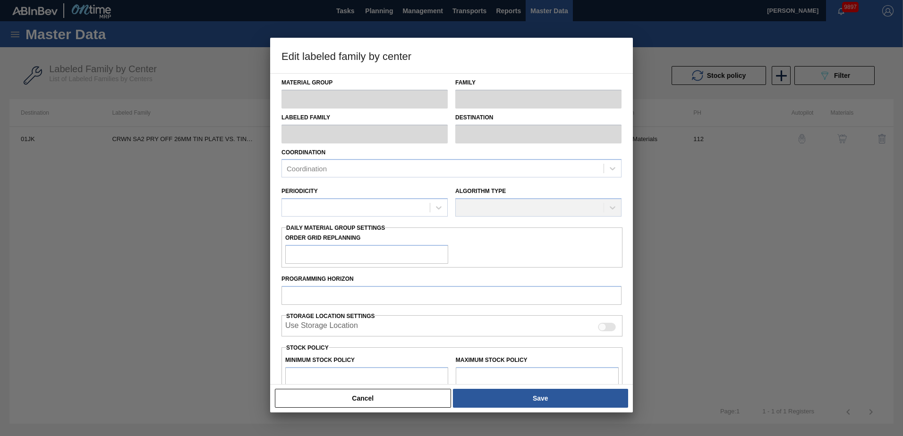
type input "1,505,863"
type input "12,344,010"
type input "0"
type input "1,505,863"
checkbox input "true"
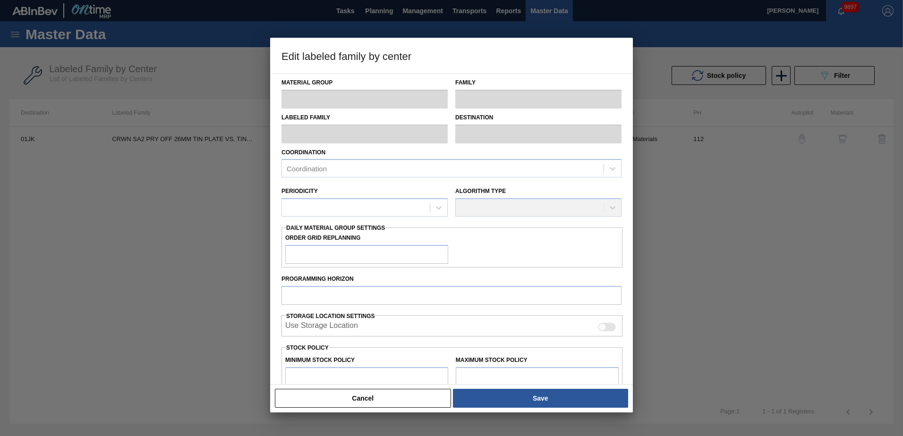
checkbox input "true"
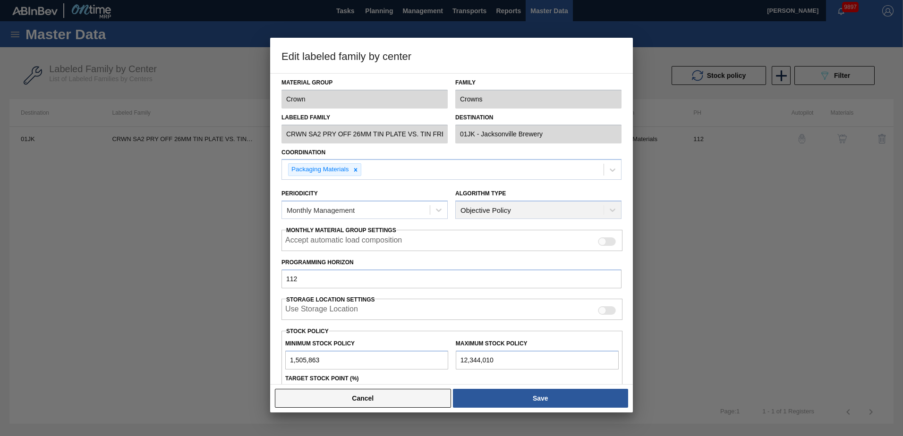
click at [365, 395] on button "Cancel" at bounding box center [363, 398] width 176 height 19
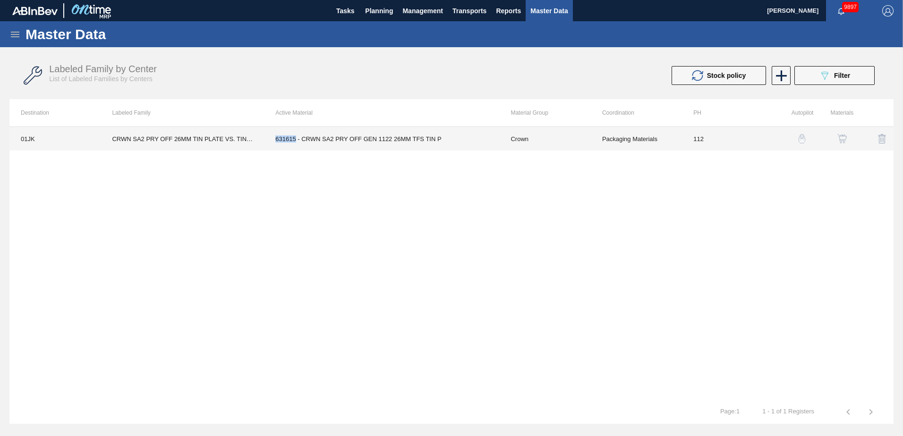
copy td "631615"
